Goal: Use online tool/utility: Utilize a website feature to perform a specific function

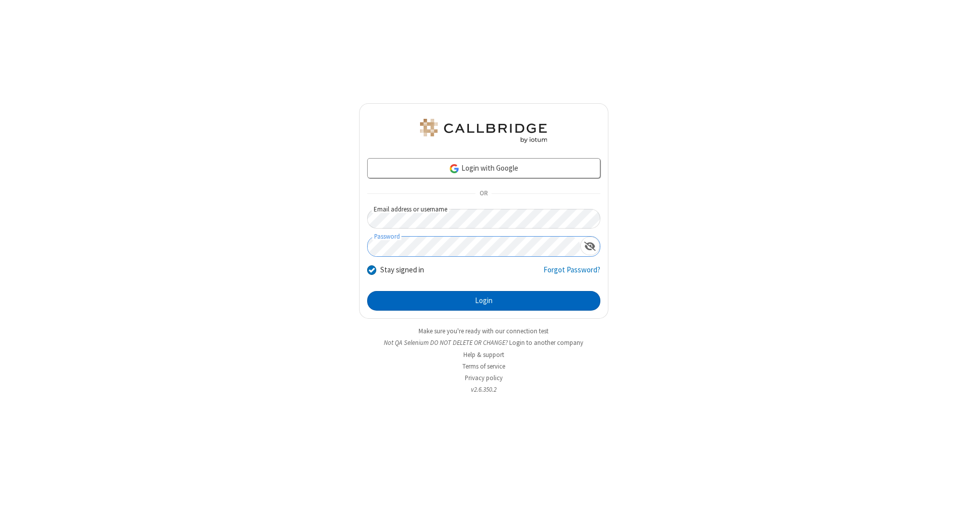
click at [483, 301] on button "Login" at bounding box center [483, 301] width 233 height 20
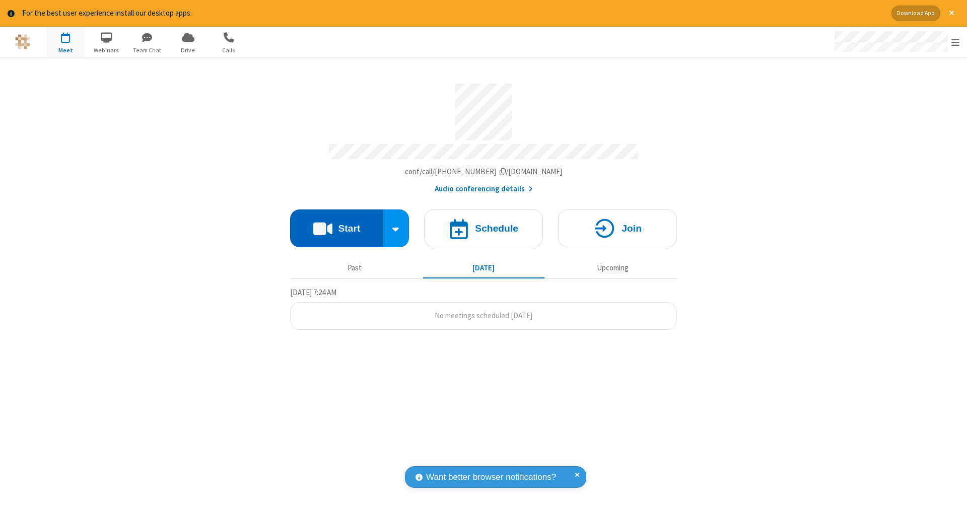
click at [336, 223] on button "Start" at bounding box center [336, 228] width 93 height 38
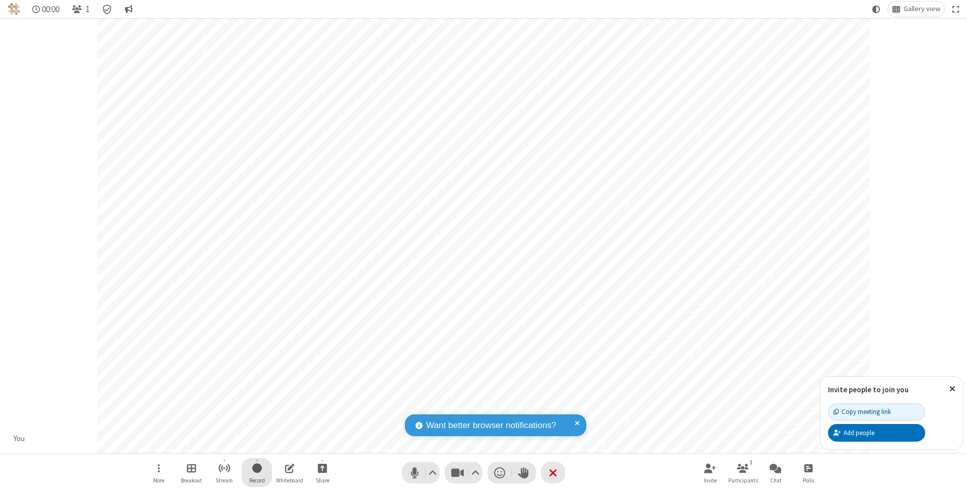
click at [257, 472] on span "Start recording" at bounding box center [257, 468] width 10 height 13
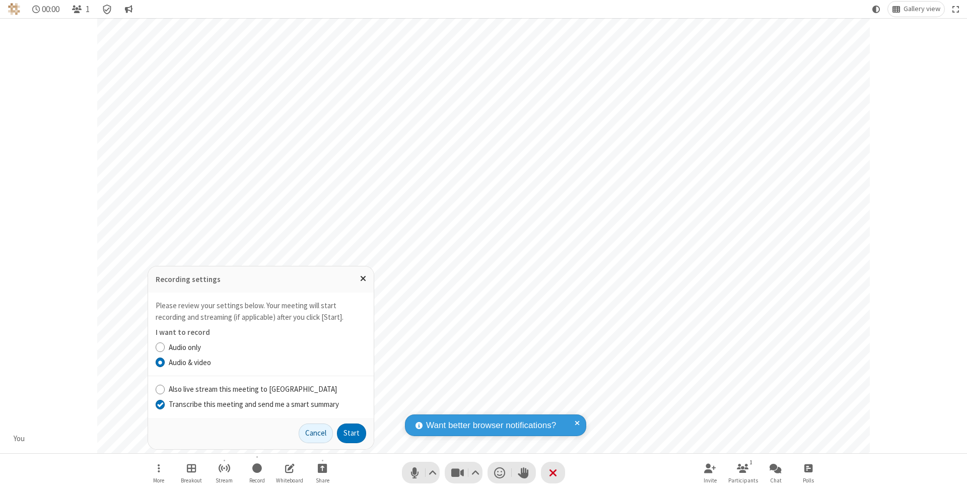
click at [160, 404] on input "Transcribe this meeting and send me a smart summary" at bounding box center [161, 404] width 10 height 11
click at [351, 433] on button "Start" at bounding box center [351, 434] width 29 height 20
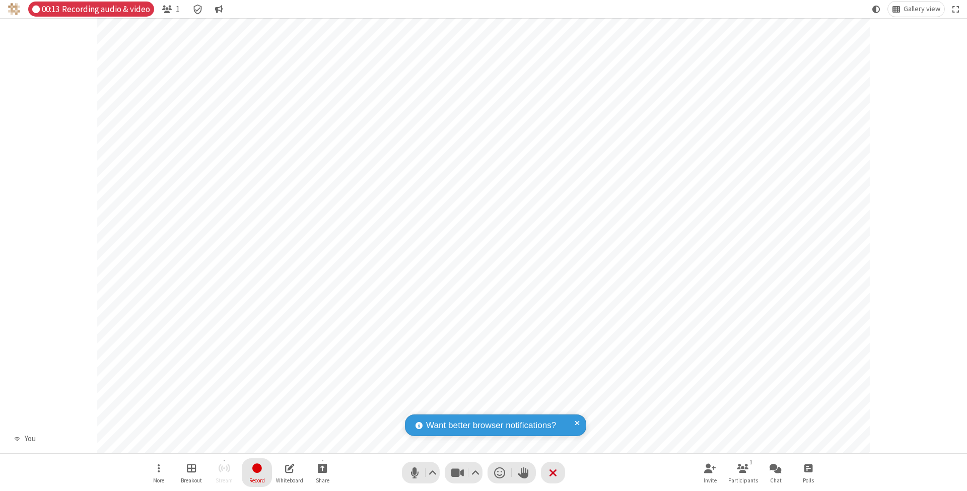
click at [257, 472] on span "Stop recording" at bounding box center [257, 468] width 12 height 13
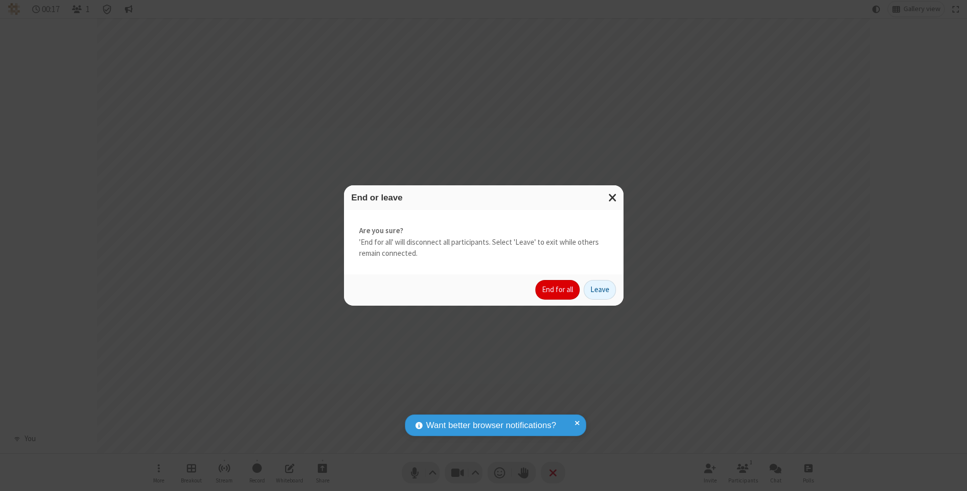
click at [558, 289] on button "End for all" at bounding box center [557, 290] width 44 height 20
